Goal: Task Accomplishment & Management: Manage account settings

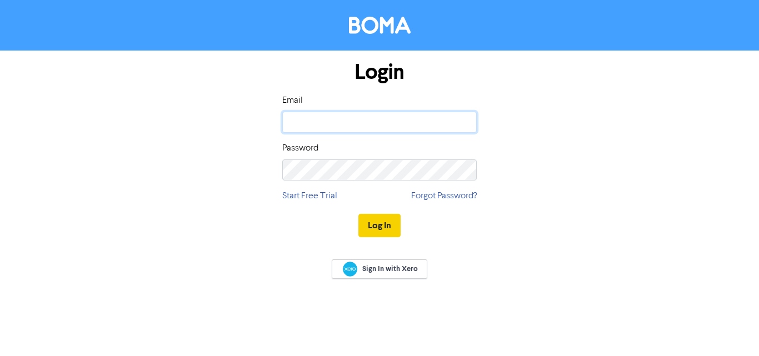
type input "[DOMAIN_NAME][EMAIL_ADDRESS][DOMAIN_NAME]"
click at [373, 224] on button "Log In" at bounding box center [379, 225] width 42 height 23
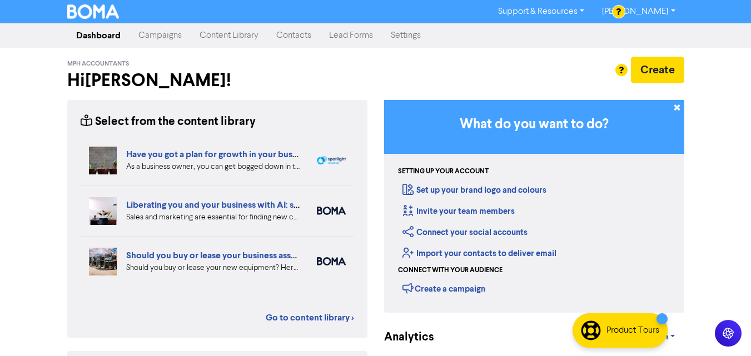
click at [314, 32] on link "Contacts" at bounding box center [293, 35] width 53 height 22
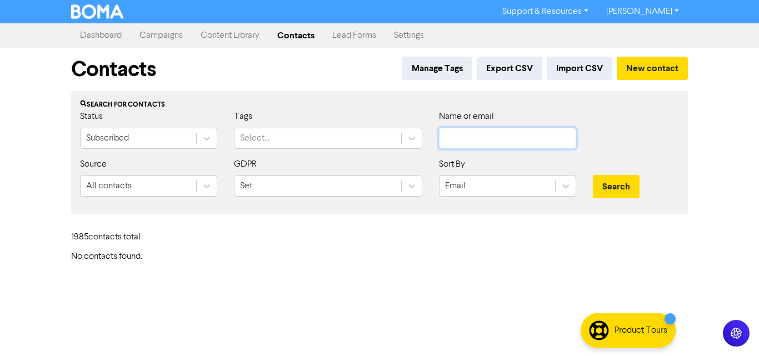
click at [460, 137] on input "text" at bounding box center [507, 138] width 137 height 21
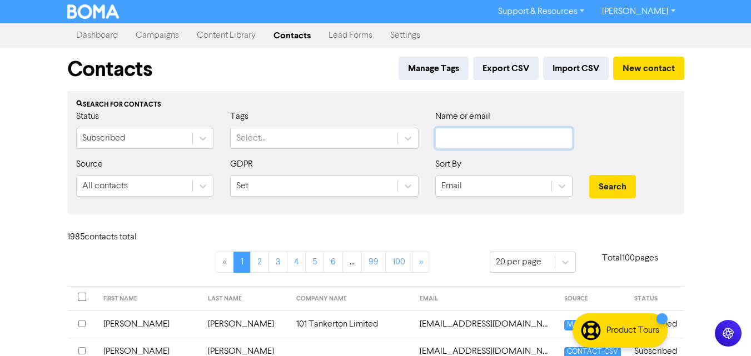
paste input "[EMAIL_ADDRESS][DOMAIN_NAME]"
type input "[EMAIL_ADDRESS][DOMAIN_NAME]"
click at [611, 177] on button "Search" at bounding box center [612, 186] width 47 height 23
